Goal: Transaction & Acquisition: Download file/media

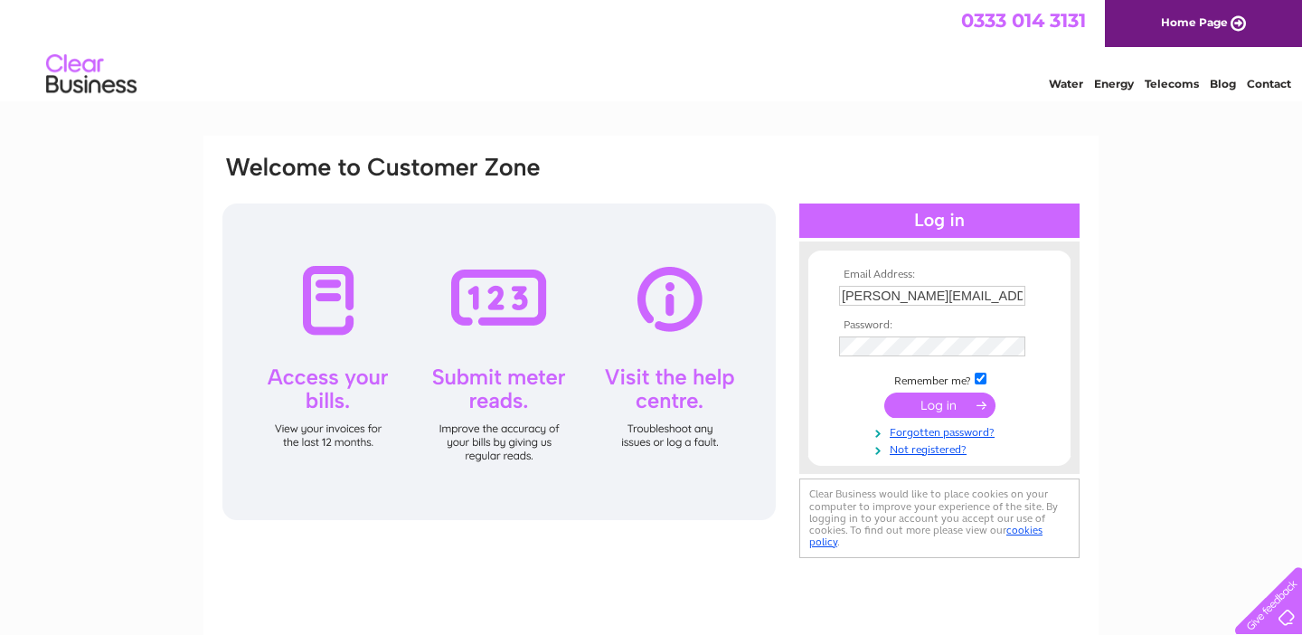
click at [964, 402] on input "submit" at bounding box center [939, 404] width 111 height 25
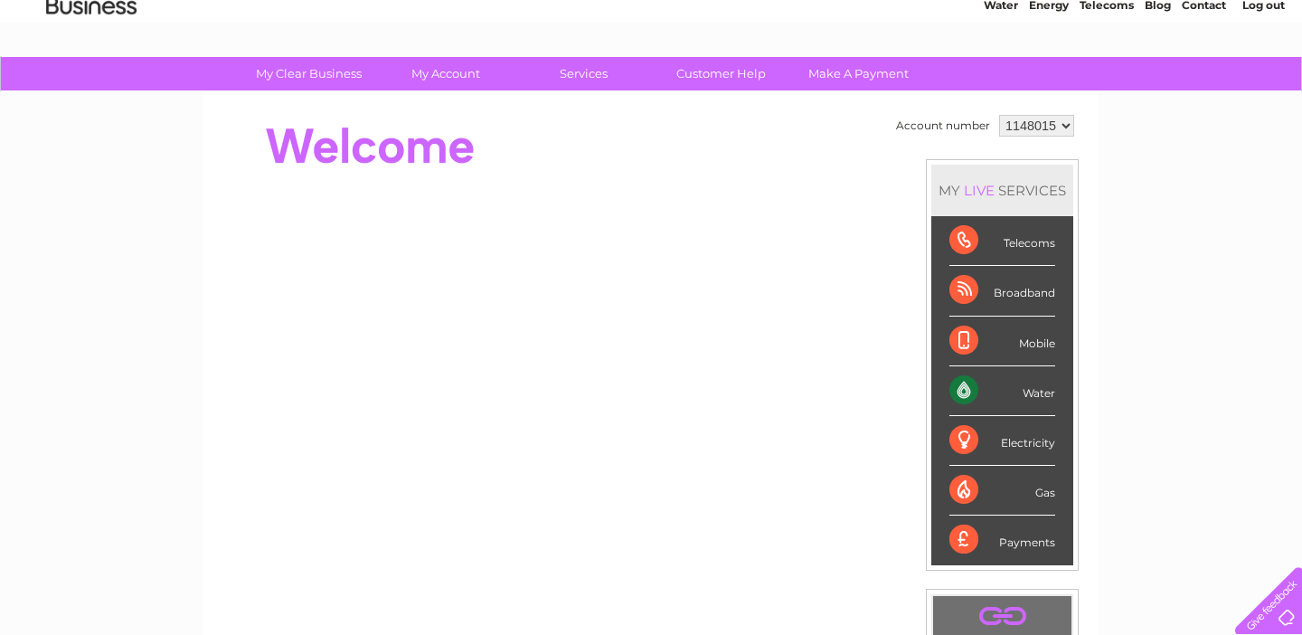
scroll to position [65, 0]
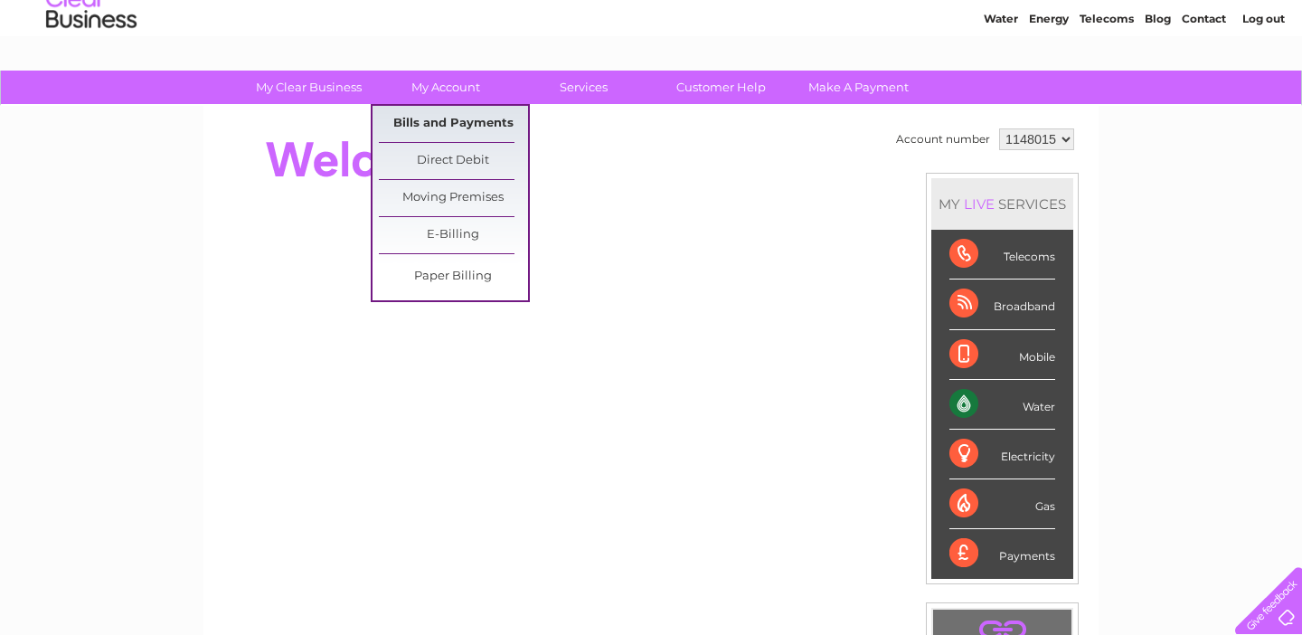
click at [432, 120] on link "Bills and Payments" at bounding box center [453, 124] width 149 height 36
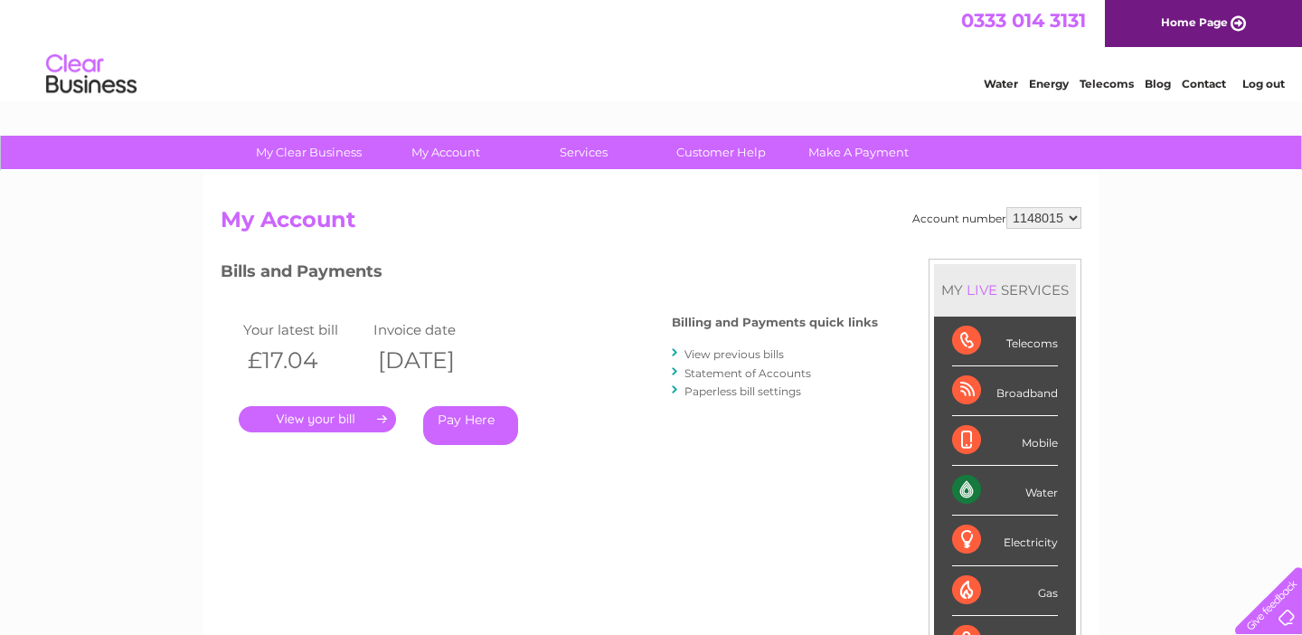
click at [340, 420] on link "." at bounding box center [317, 419] width 157 height 26
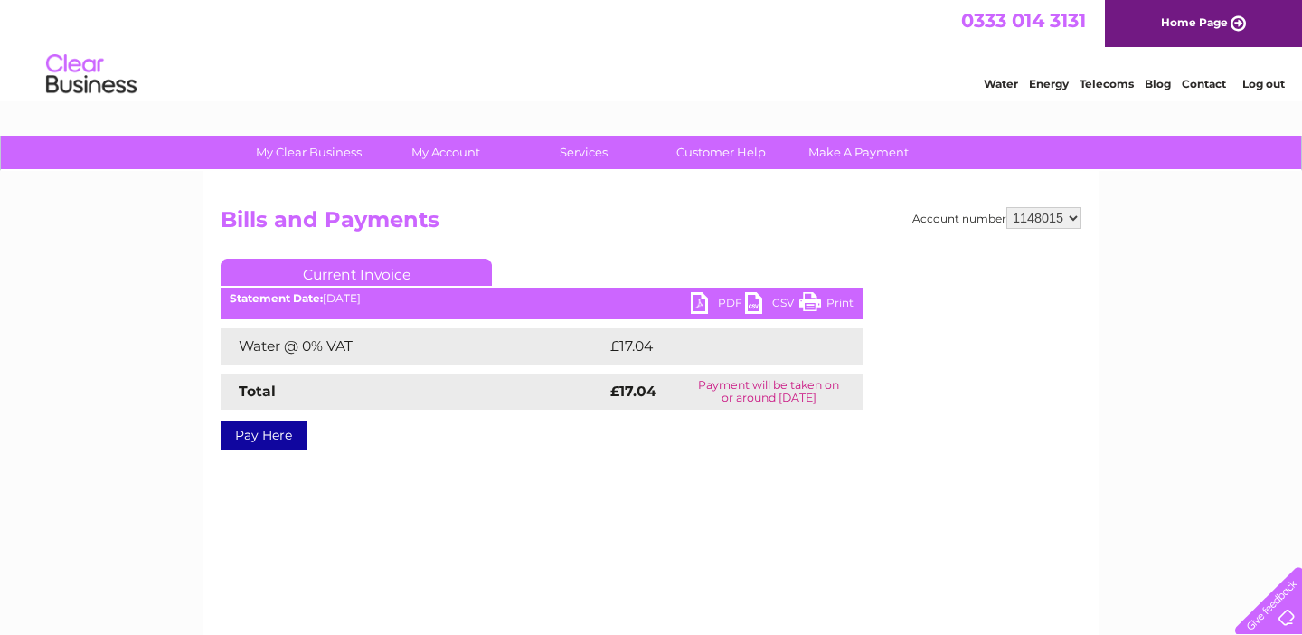
click at [717, 300] on link "PDF" at bounding box center [718, 305] width 54 height 26
